Goal: Find specific page/section: Find specific page/section

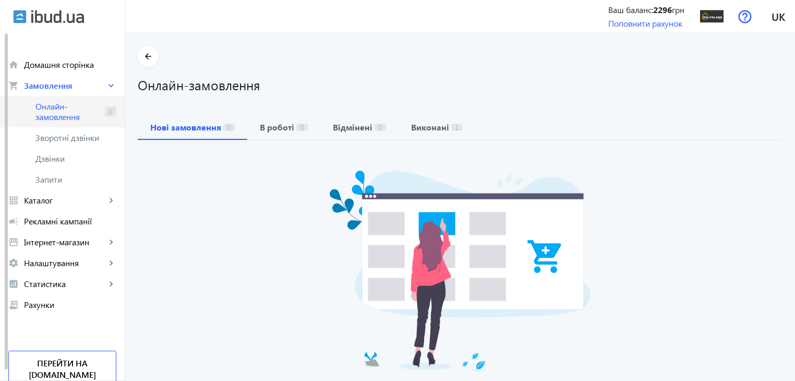
click at [49, 111] on span "Онлайн-замовлення" at bounding box center [67, 111] width 65 height 21
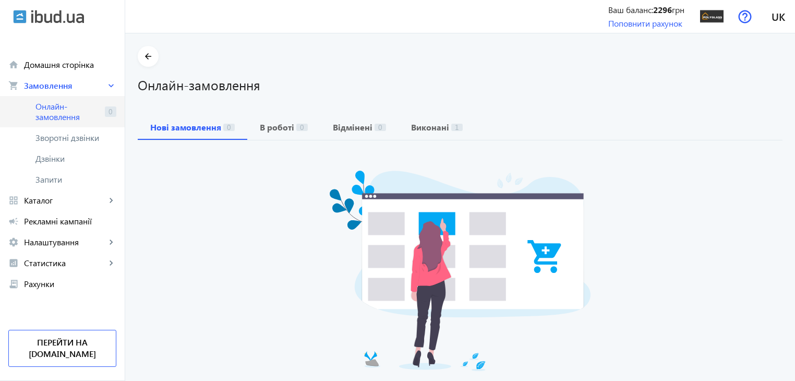
click at [51, 110] on span "Онлайн-замовлення" at bounding box center [67, 111] width 65 height 21
click at [71, 137] on span "Зворотні дзвінки" at bounding box center [69, 138] width 69 height 10
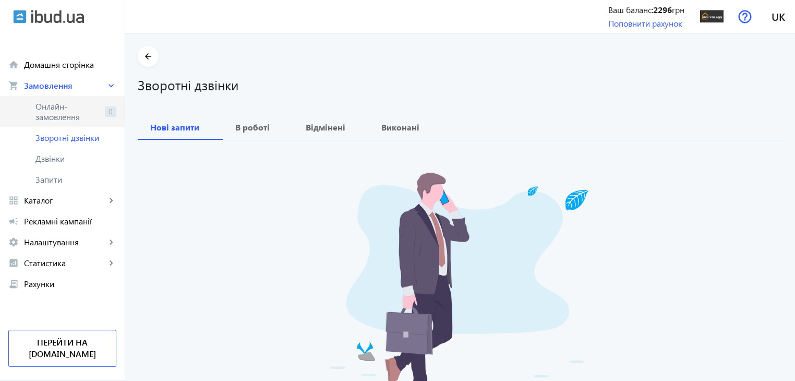
click at [61, 115] on span "Онлайн-замовлення" at bounding box center [67, 111] width 65 height 21
